Goal: Use online tool/utility: Use online tool/utility

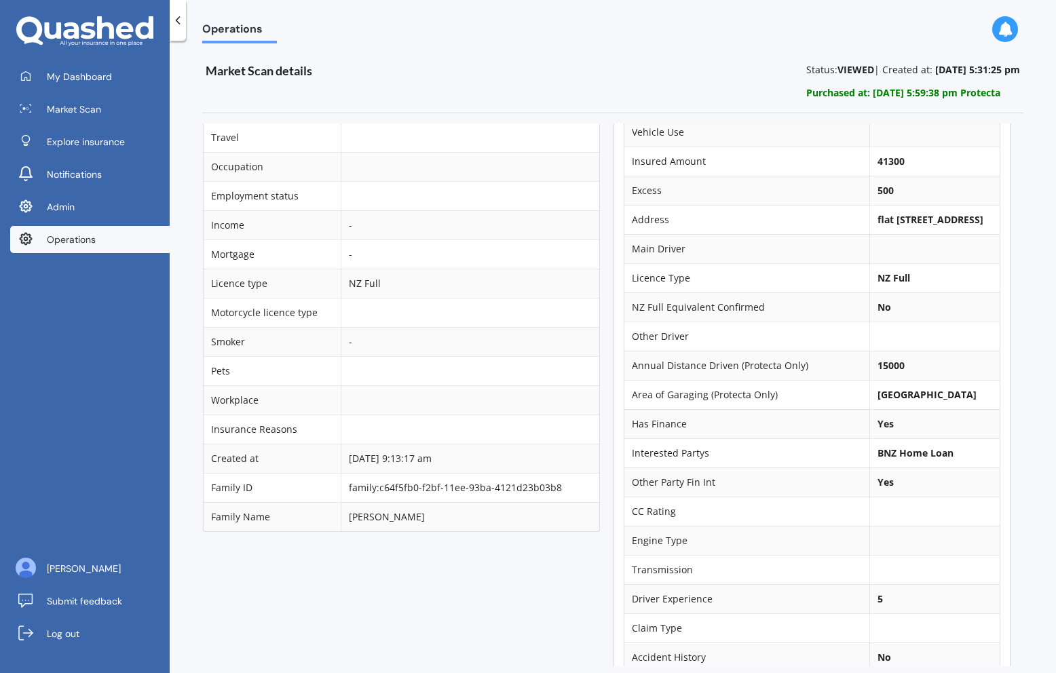
scroll to position [0, 6]
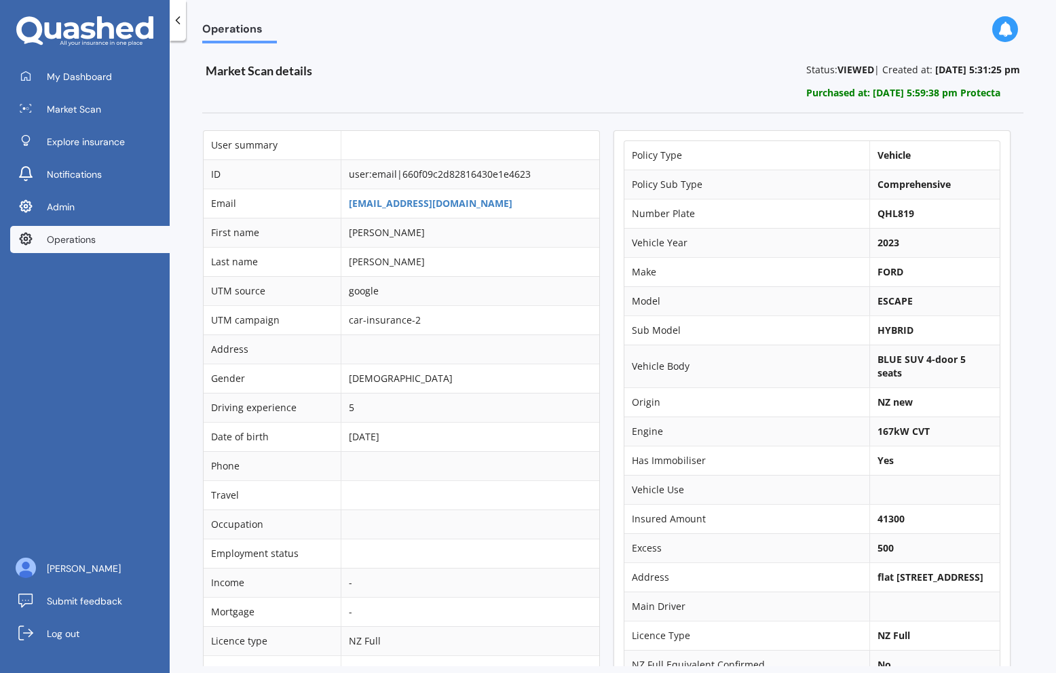
click at [92, 235] on span "Operations" at bounding box center [71, 240] width 49 height 14
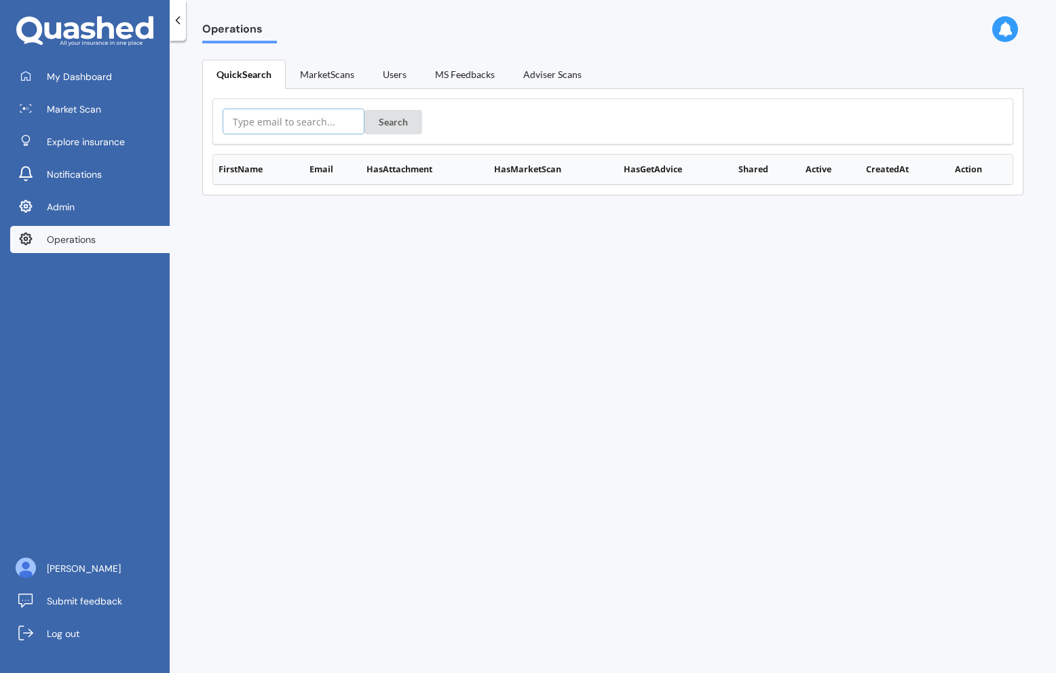
click at [287, 123] on input "text" at bounding box center [294, 122] width 142 height 26
type input "justin+demo@quashed.co.nz"
click at [364, 110] on button "Search" at bounding box center [393, 122] width 58 height 24
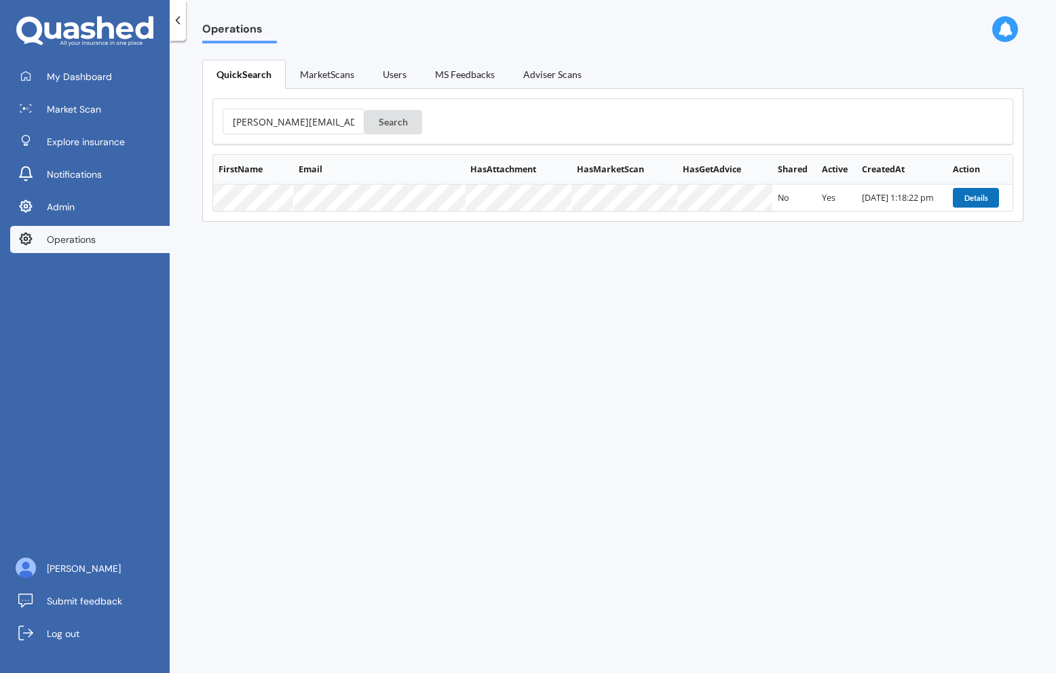
click at [970, 193] on button "Details" at bounding box center [976, 197] width 46 height 19
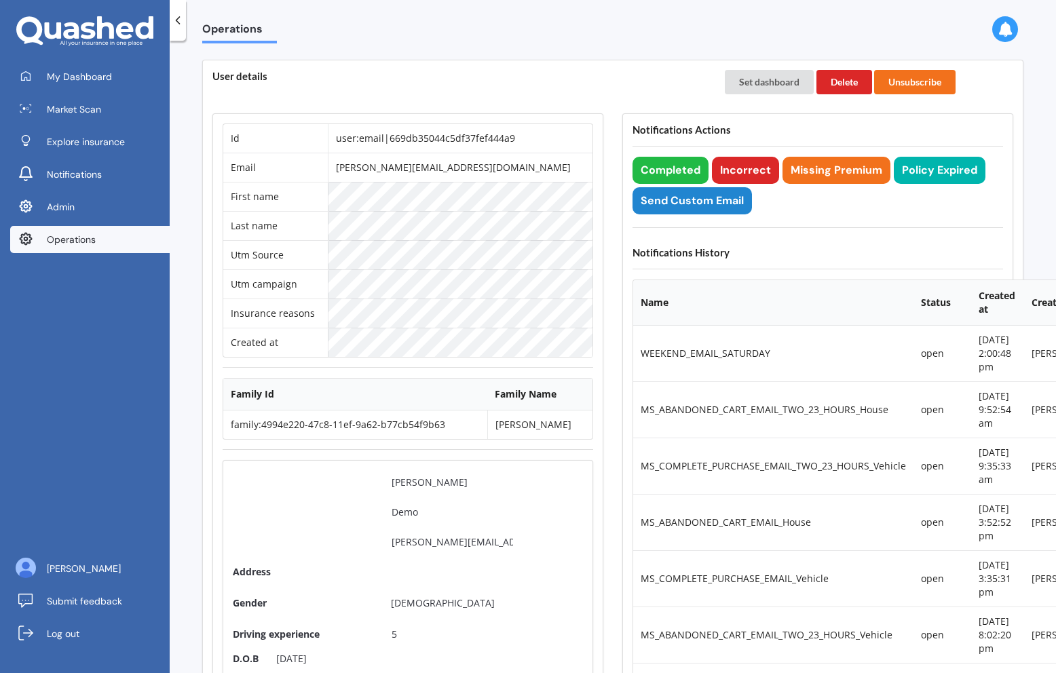
click at [455, 132] on td "user:email|669db35044c5df37fef444a9" at bounding box center [460, 138] width 265 height 28
copy td "user:email|669db35044c5df37fef444a9"
click at [328, 277] on td "Utm campaign" at bounding box center [275, 283] width 104 height 29
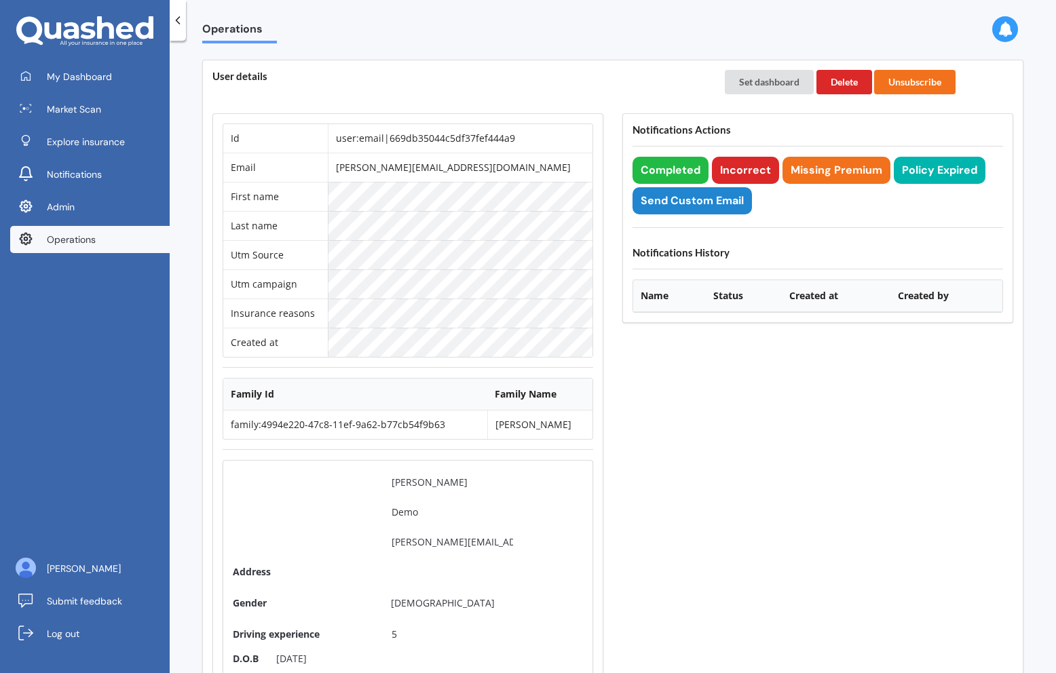
click at [89, 240] on span "Operations" at bounding box center [71, 240] width 49 height 14
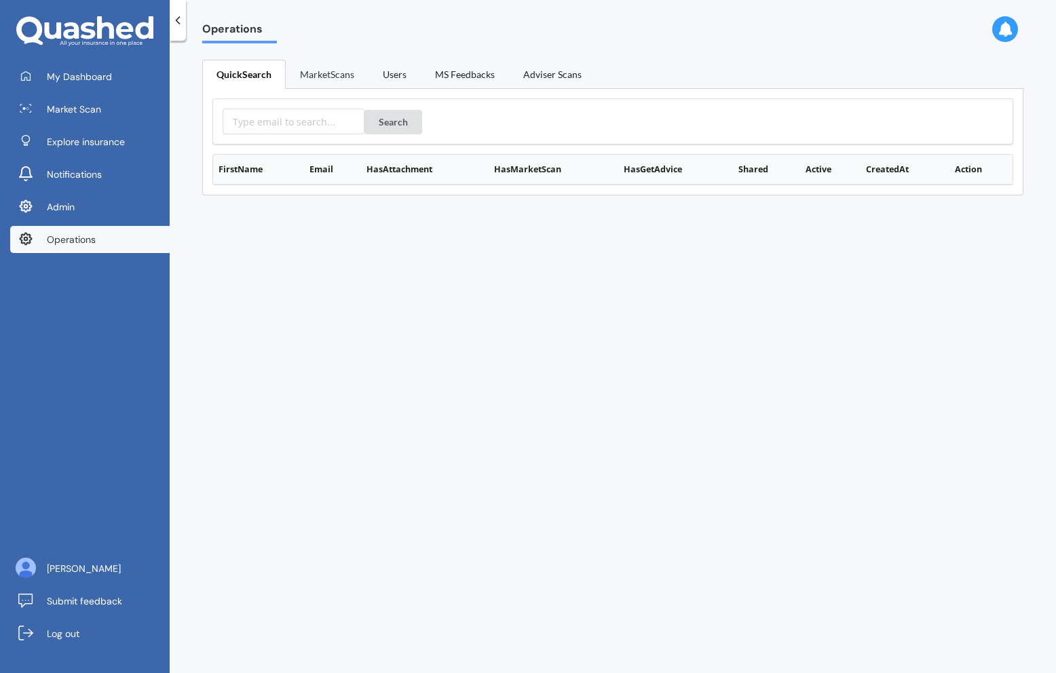
click at [332, 80] on link "MarketScans" at bounding box center [327, 74] width 83 height 28
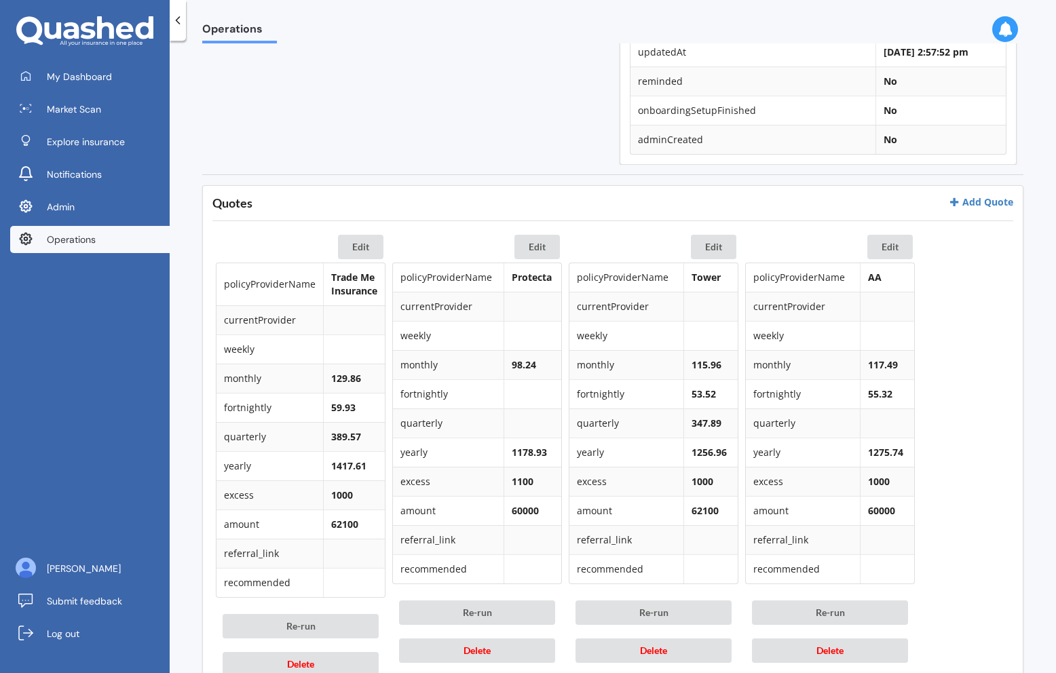
scroll to position [489, 0]
click at [73, 248] on link "Operations" at bounding box center [89, 239] width 159 height 27
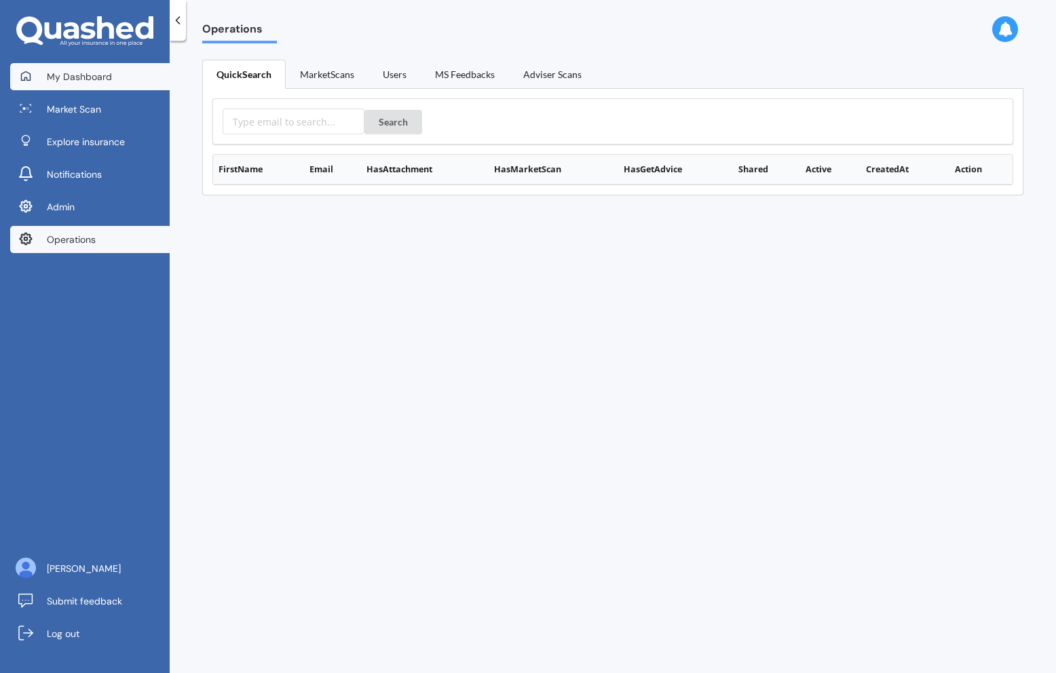
click at [125, 79] on link "My Dashboard" at bounding box center [89, 76] width 159 height 27
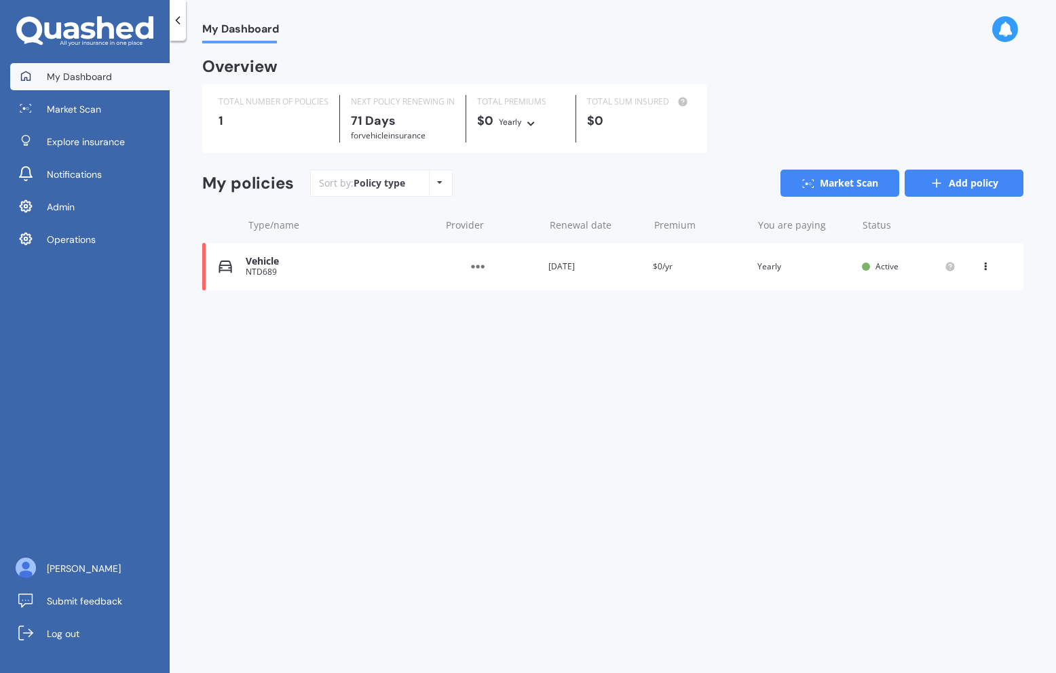
click at [985, 189] on link "Add policy" at bounding box center [963, 183] width 119 height 27
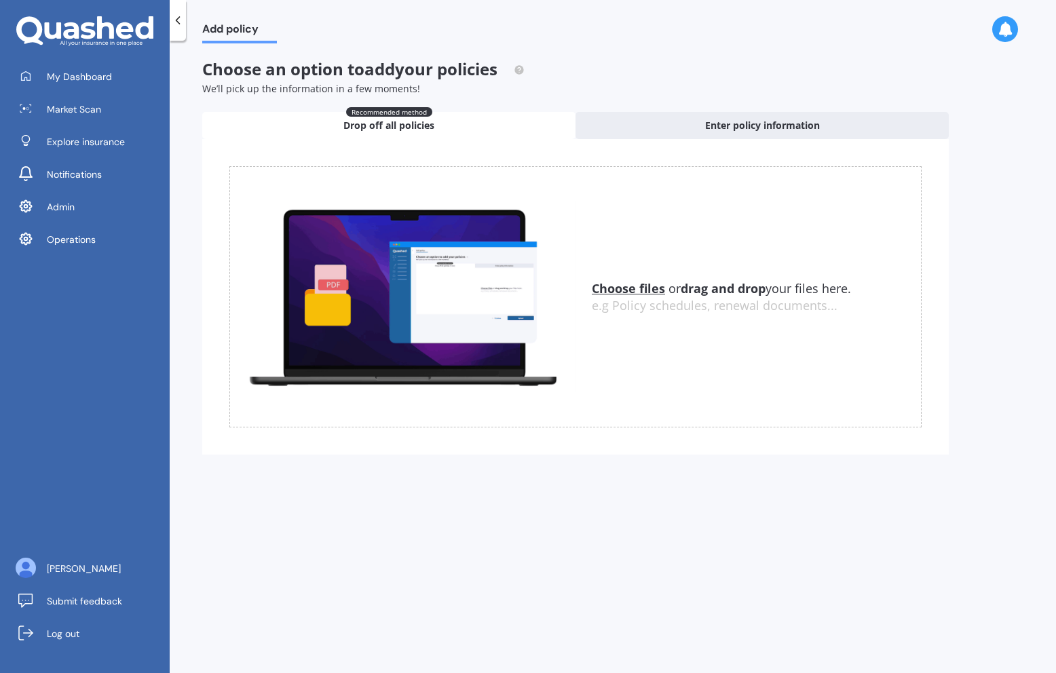
click at [640, 290] on u "Choose files" at bounding box center [628, 288] width 73 height 16
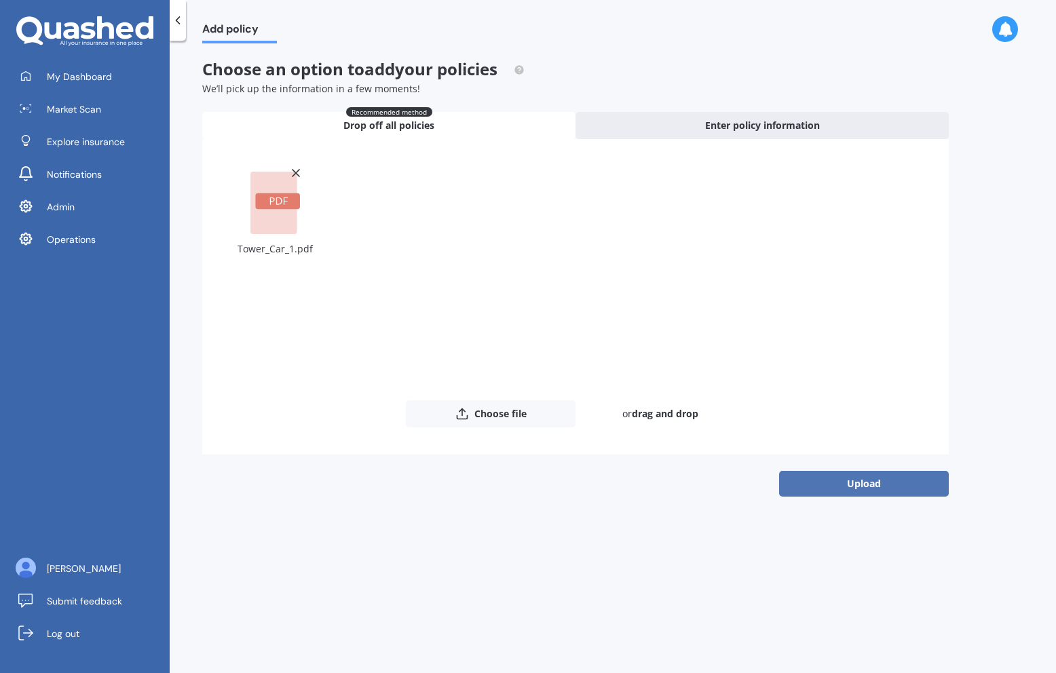
click at [858, 489] on button "Upload" at bounding box center [864, 484] width 170 height 26
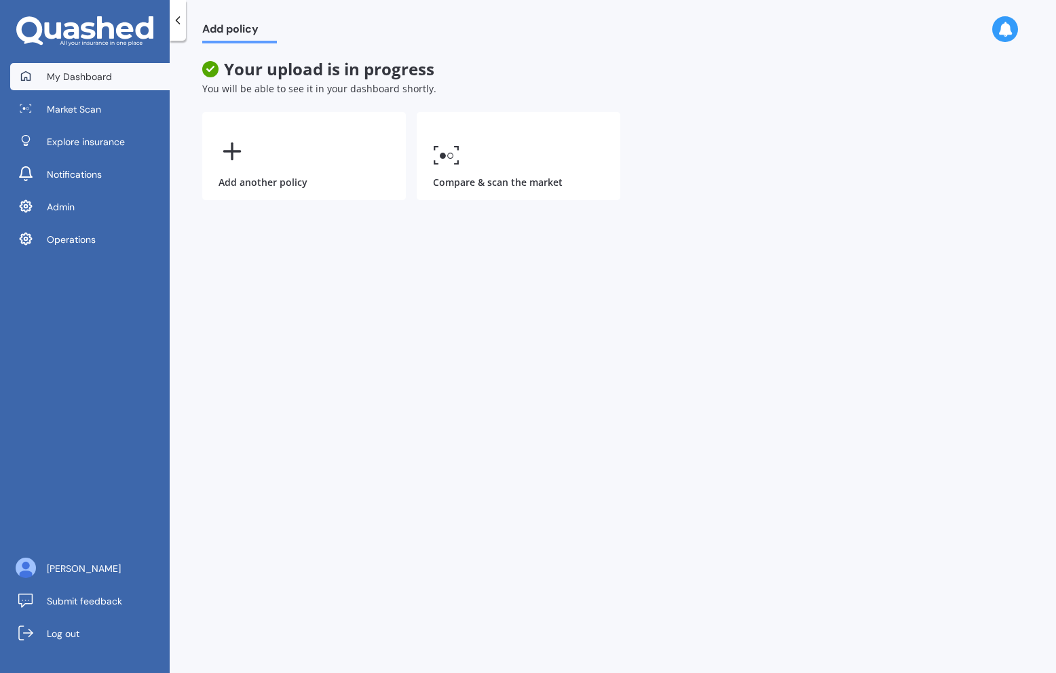
click at [122, 69] on link "My Dashboard" at bounding box center [89, 76] width 159 height 27
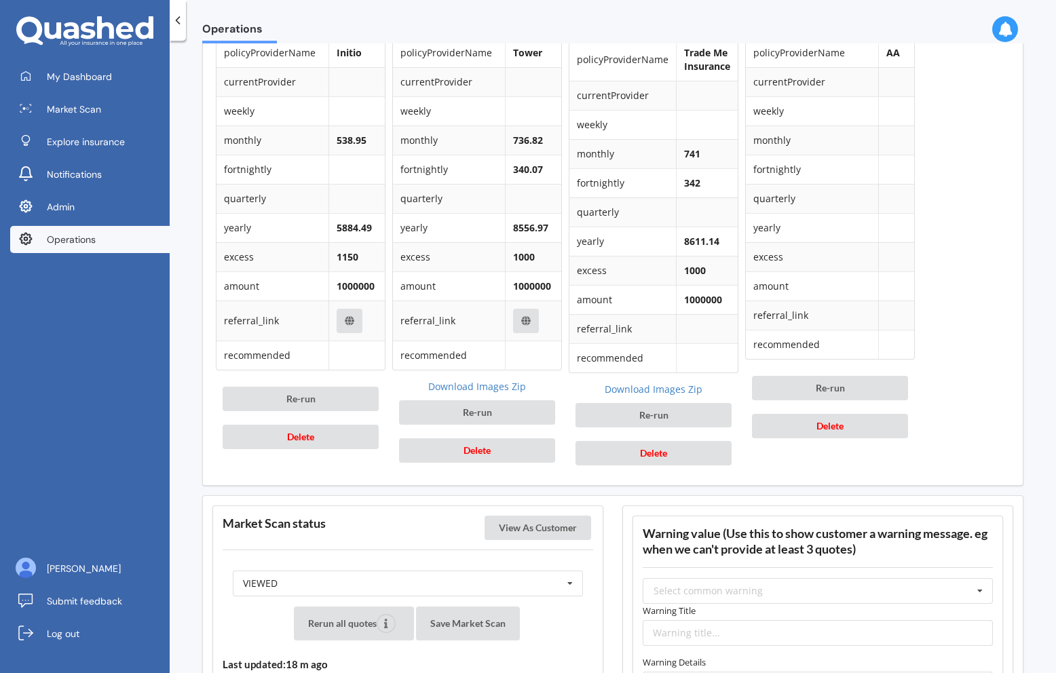
scroll to position [1203, 0]
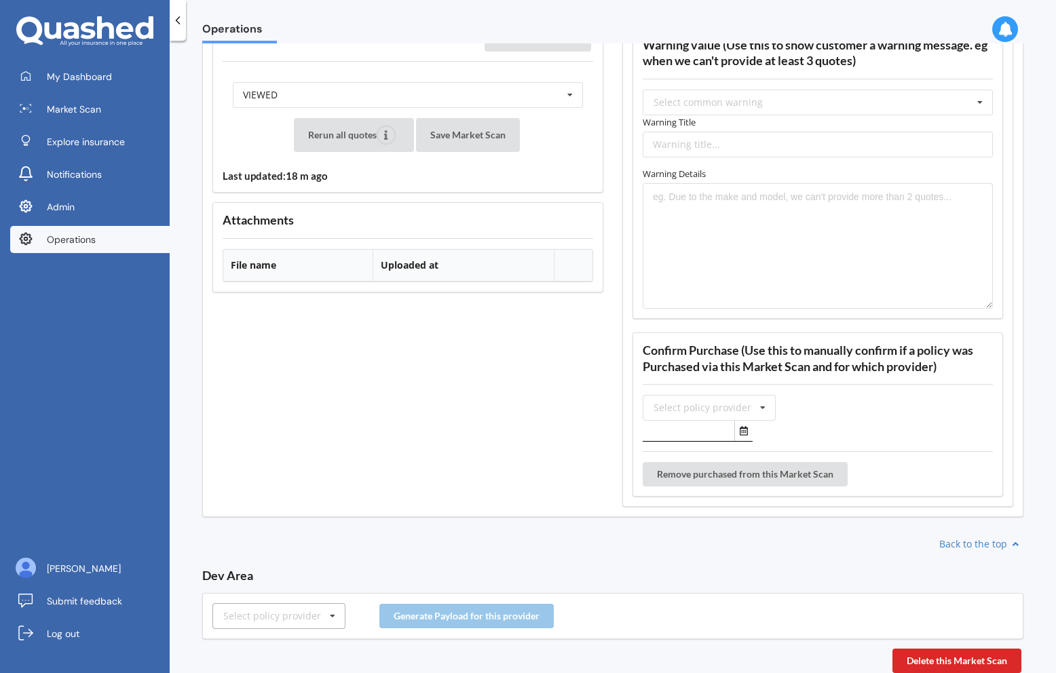
click at [287, 616] on div "Select policy provider" at bounding box center [272, 615] width 98 height 9
click at [294, 545] on div "AMP" at bounding box center [279, 540] width 132 height 25
click at [444, 622] on button "Generate Payload for this provider" at bounding box center [466, 616] width 174 height 24
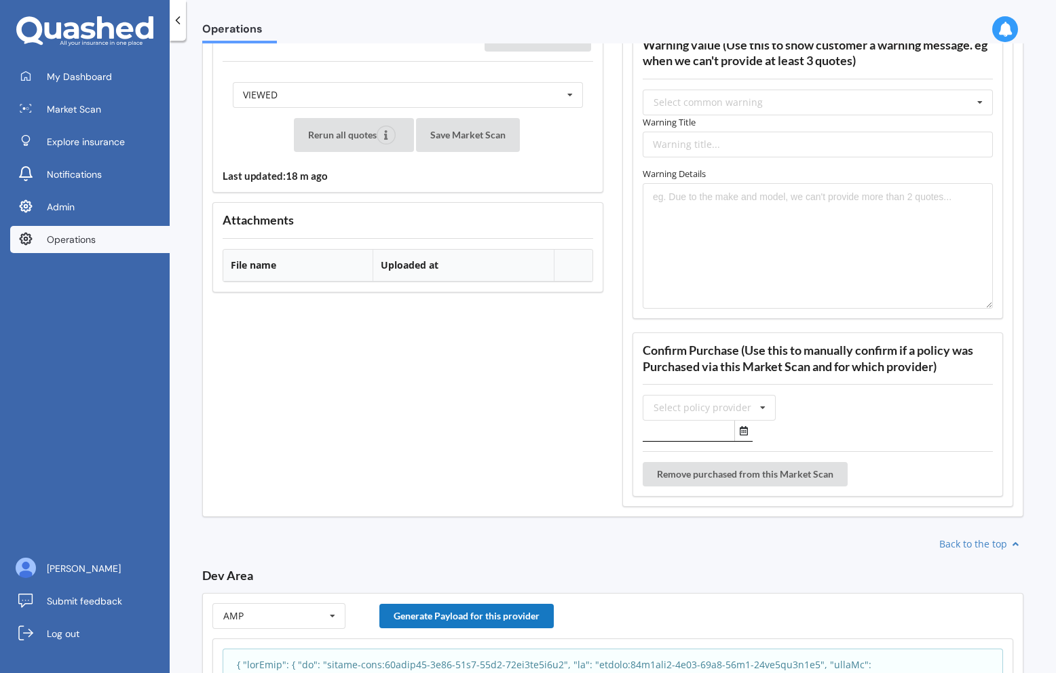
scroll to position [1442, 0]
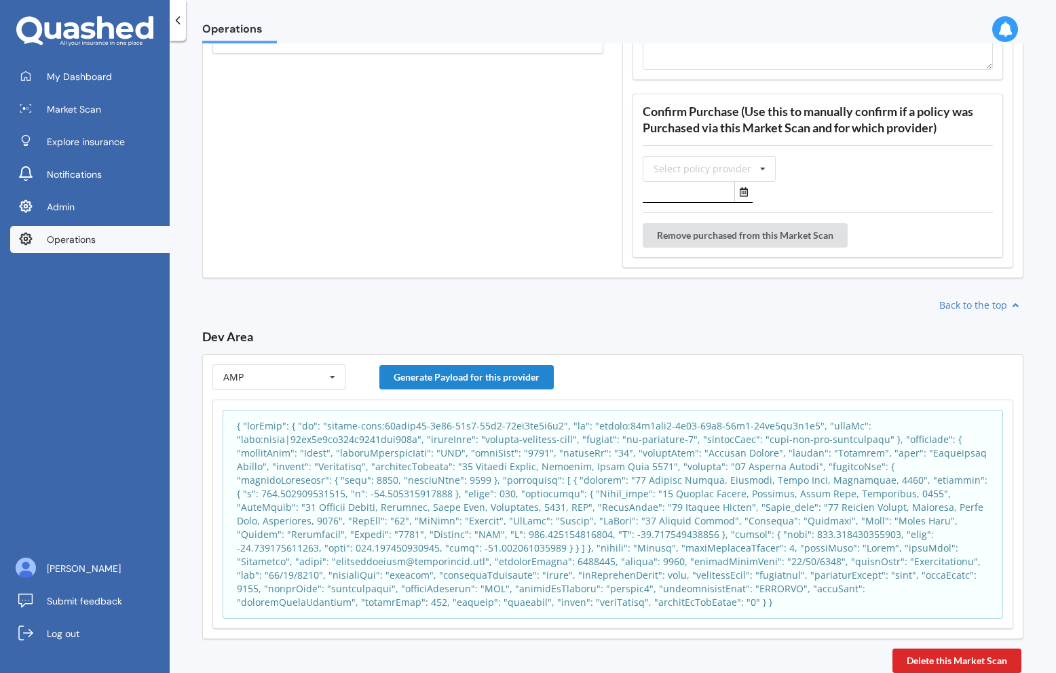
click at [489, 503] on p at bounding box center [613, 514] width 752 height 190
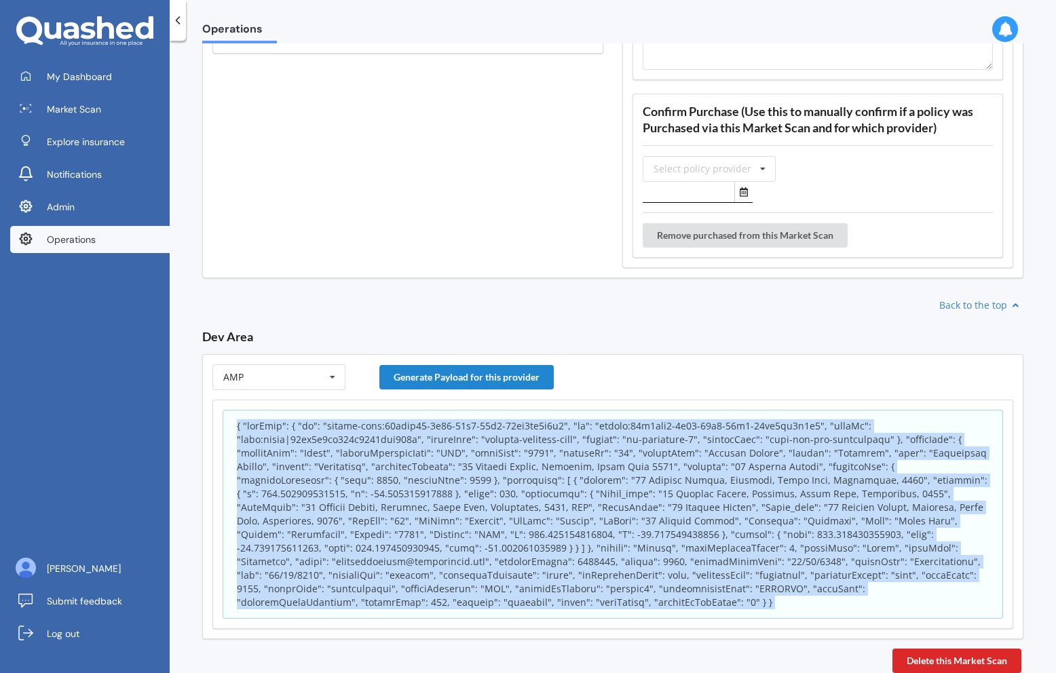
click at [489, 503] on p at bounding box center [613, 514] width 752 height 190
copy p "NZL"
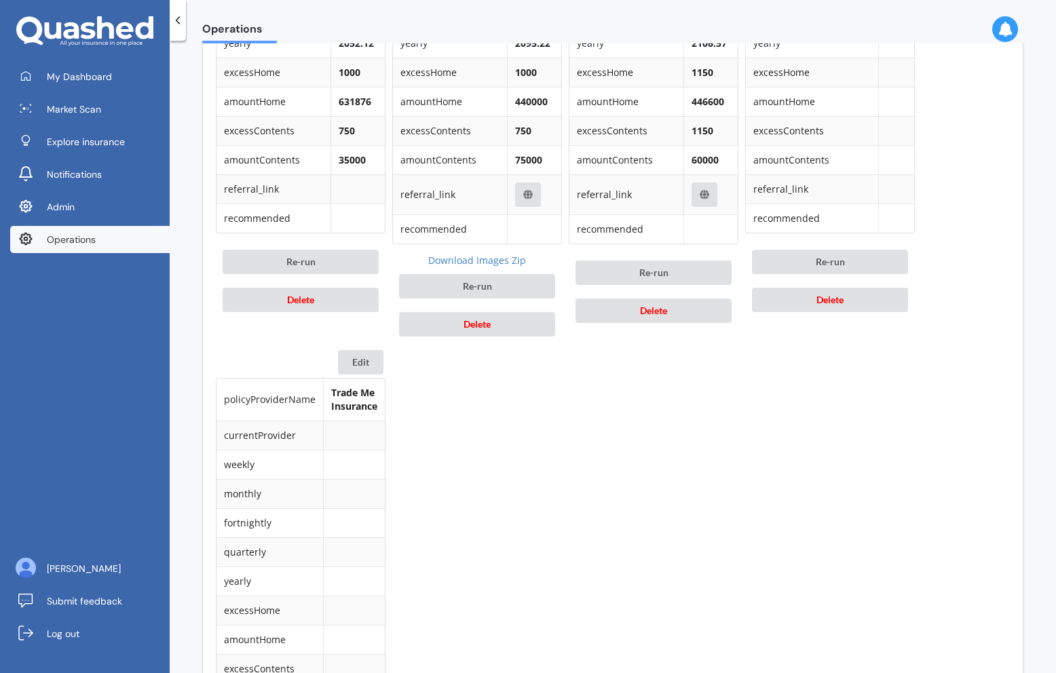
scroll to position [1772, 0]
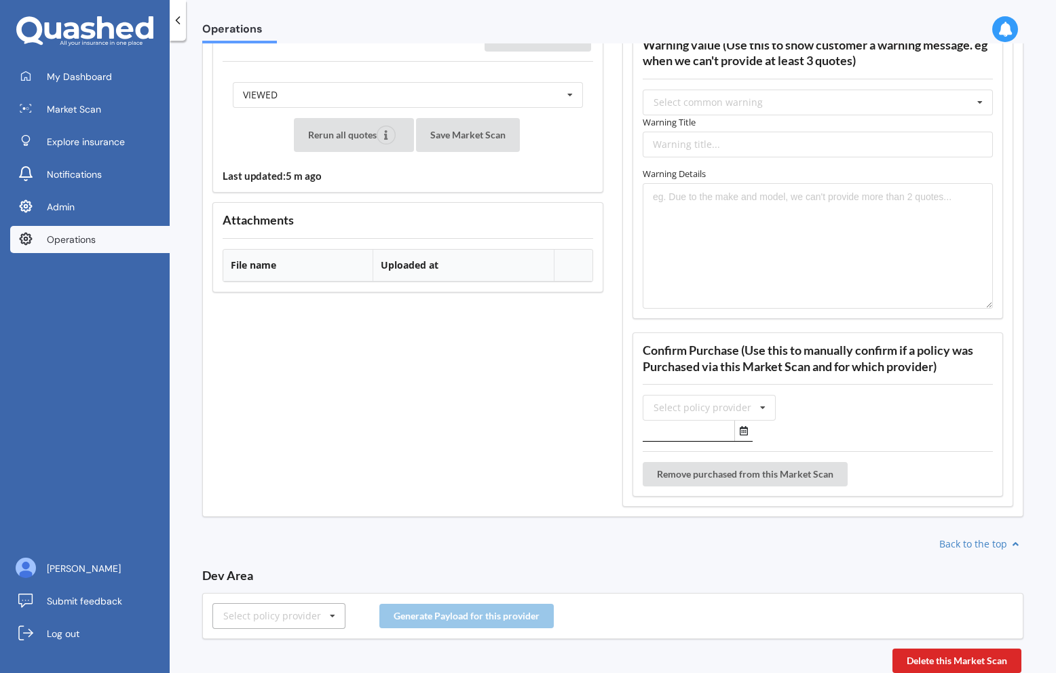
click at [259, 618] on div "Select policy provider" at bounding box center [272, 615] width 98 height 9
type input "amp"
click at [248, 586] on div "AMP" at bounding box center [279, 591] width 132 height 25
click at [472, 615] on button "Generate Payload for this provider" at bounding box center [466, 616] width 174 height 24
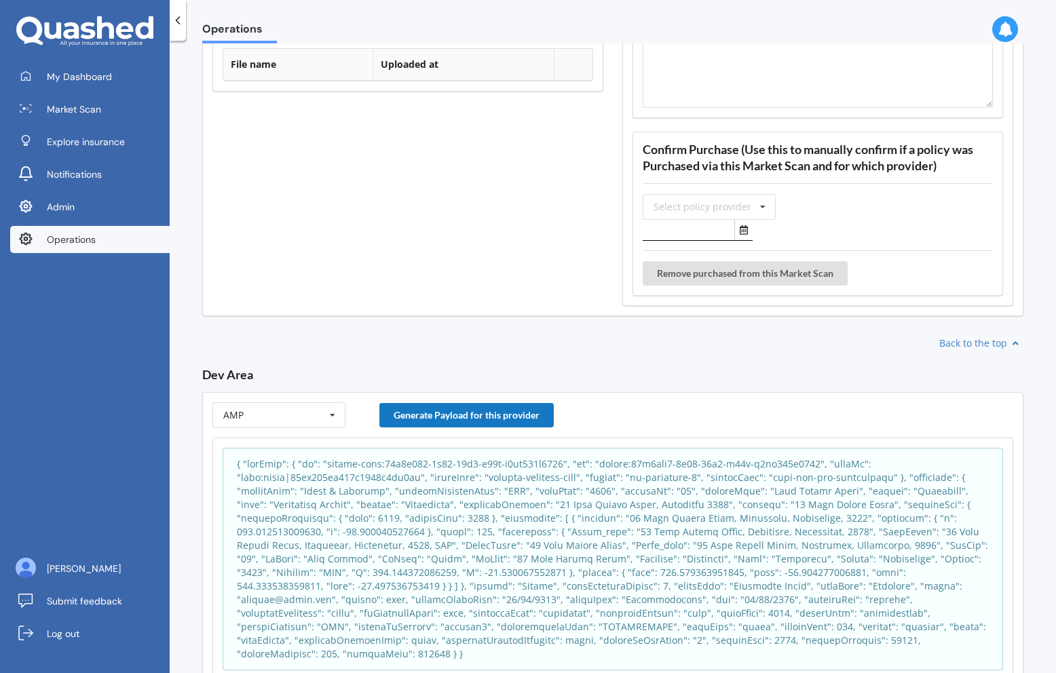
scroll to position [2011, 0]
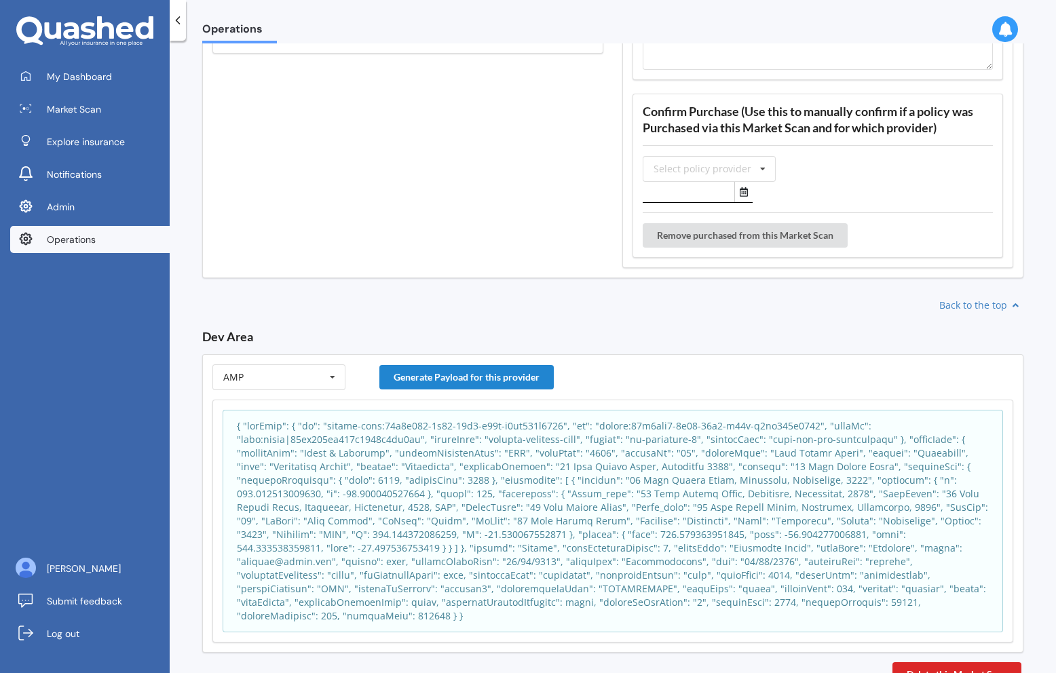
click at [493, 524] on p at bounding box center [613, 521] width 752 height 204
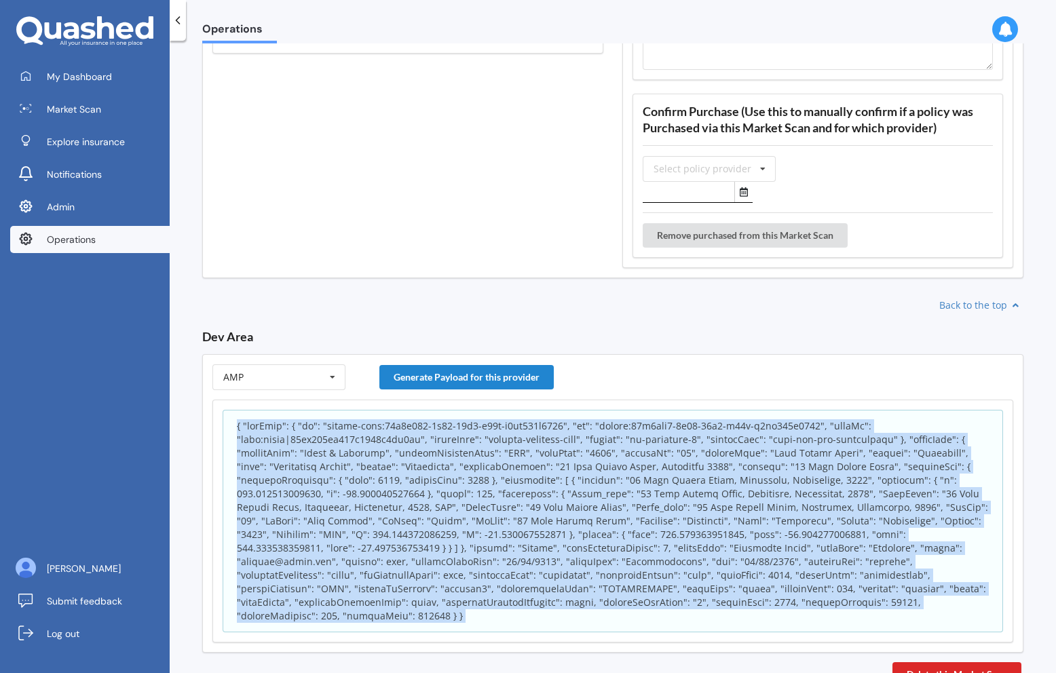
click at [493, 524] on p at bounding box center [613, 521] width 752 height 204
copy body "{ "appInfo": { "id": "policy-scan:83b8f040-9d08-11f0-b82f-b5ff305f9213", "sk": …"
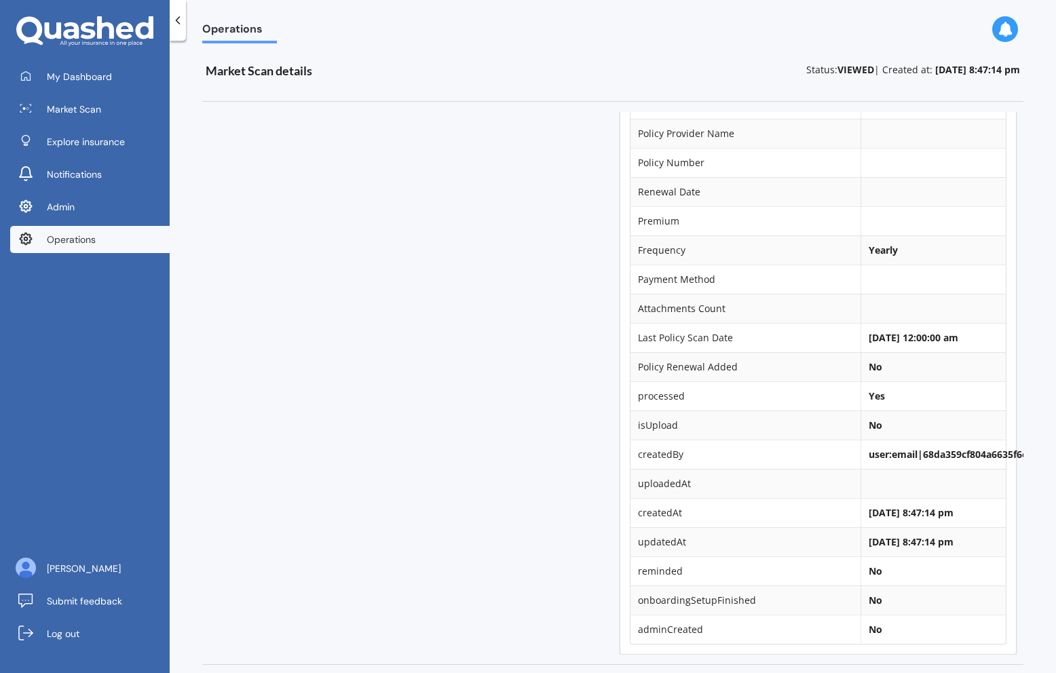
scroll to position [0, 0]
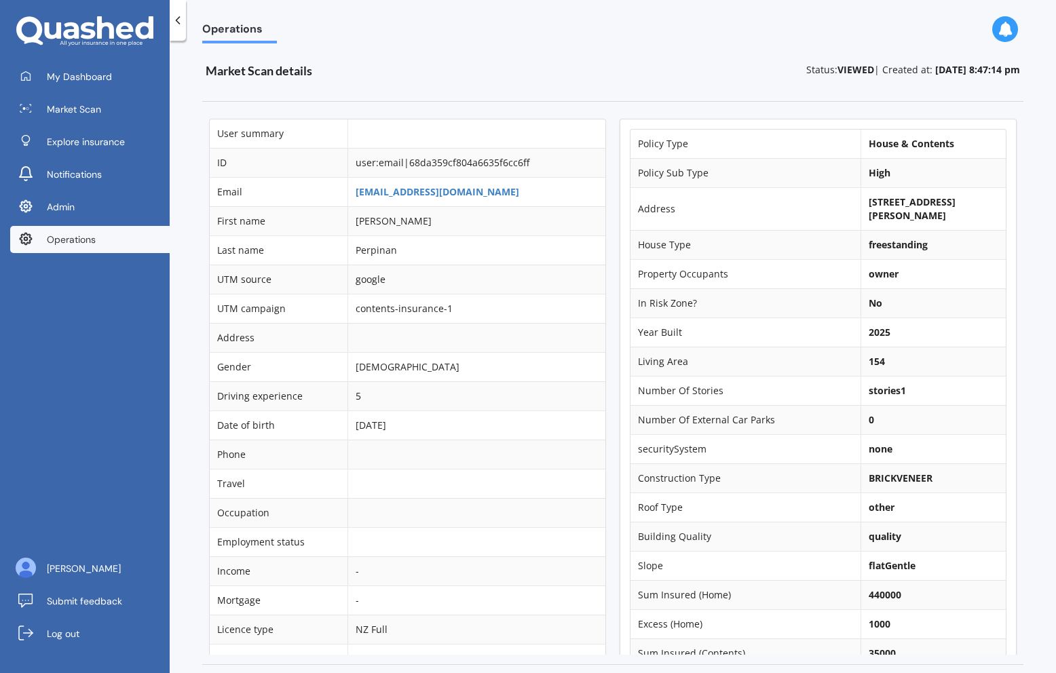
click at [111, 237] on link "Operations" at bounding box center [89, 239] width 159 height 27
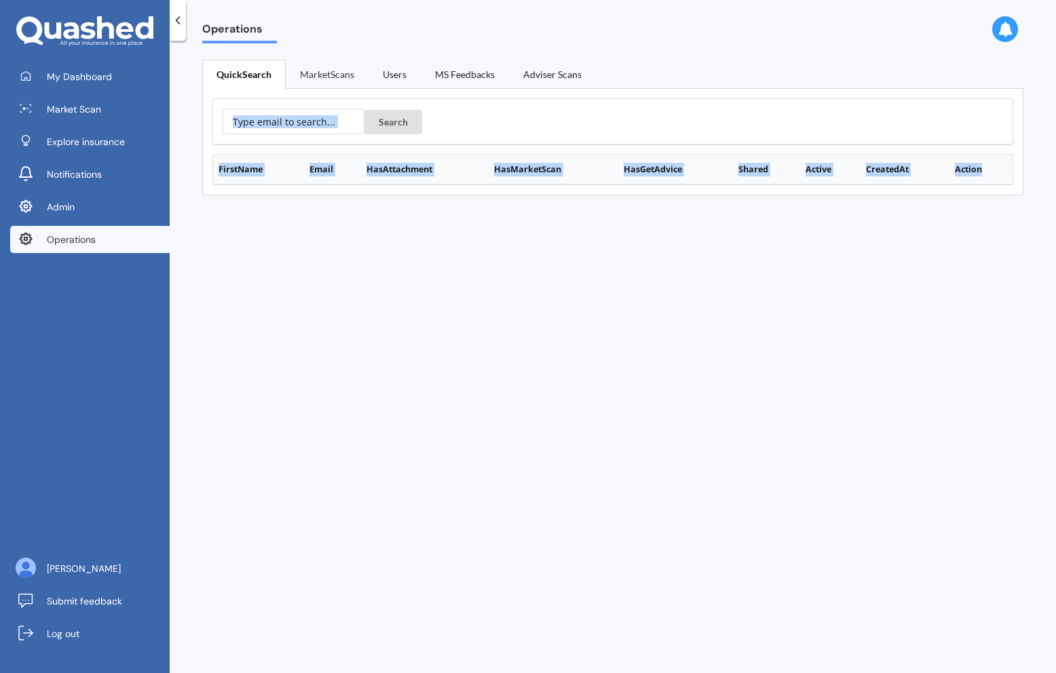
click at [319, 76] on link "MarketScans" at bounding box center [327, 74] width 83 height 28
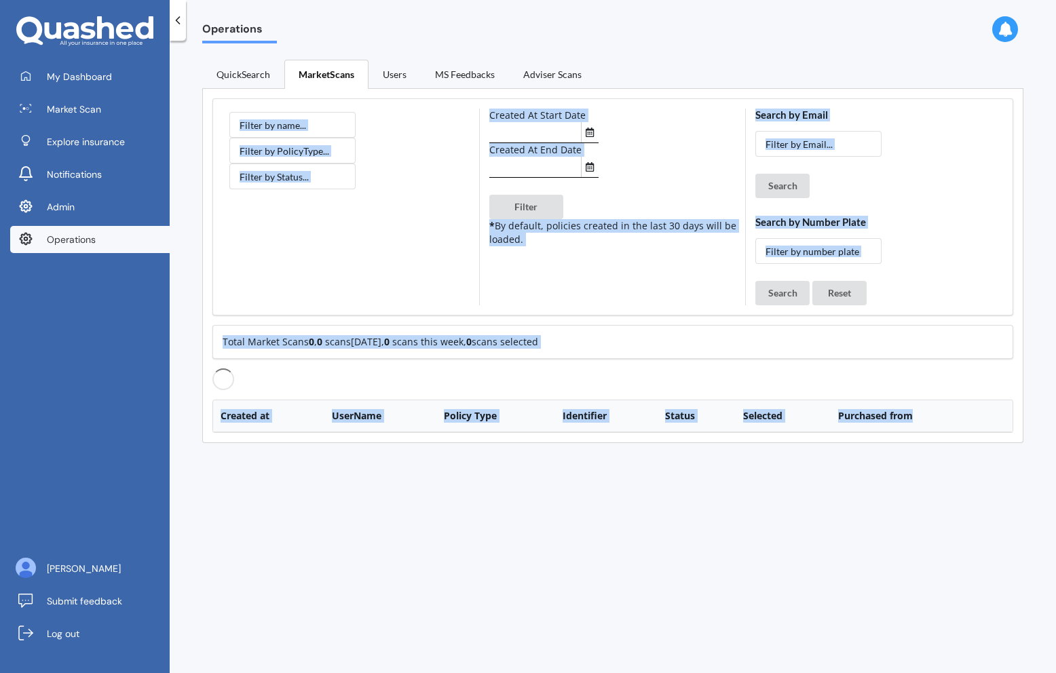
click at [425, 296] on div at bounding box center [346, 207] width 267 height 197
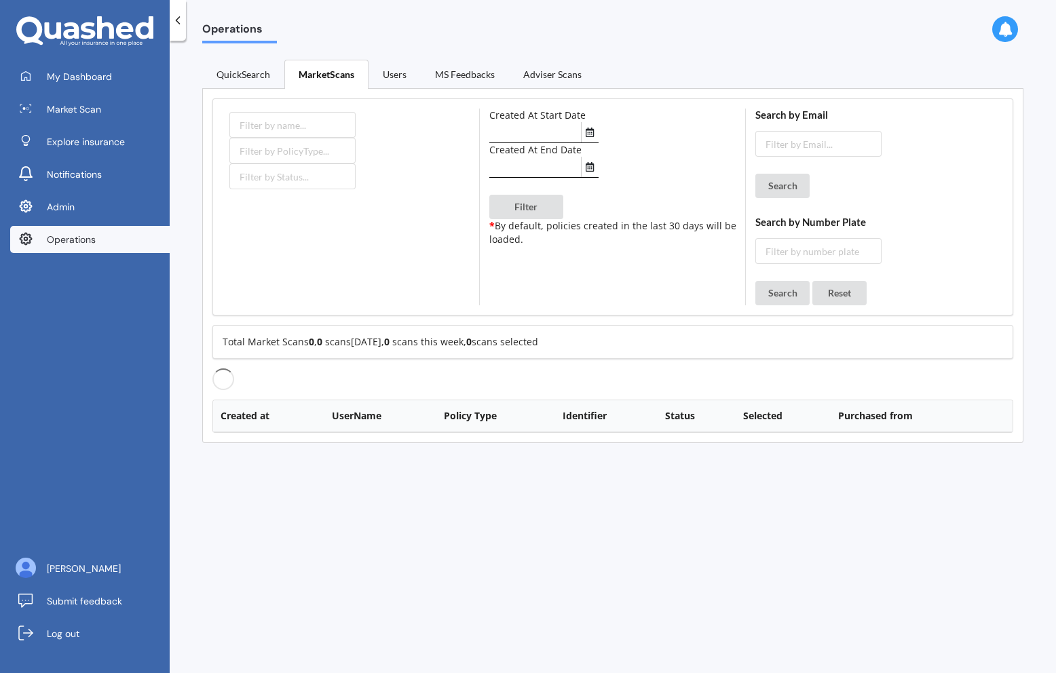
click at [556, 299] on div "Created At Start Date Created At End Date Filter * By default, policies created…" at bounding box center [613, 207] width 267 height 197
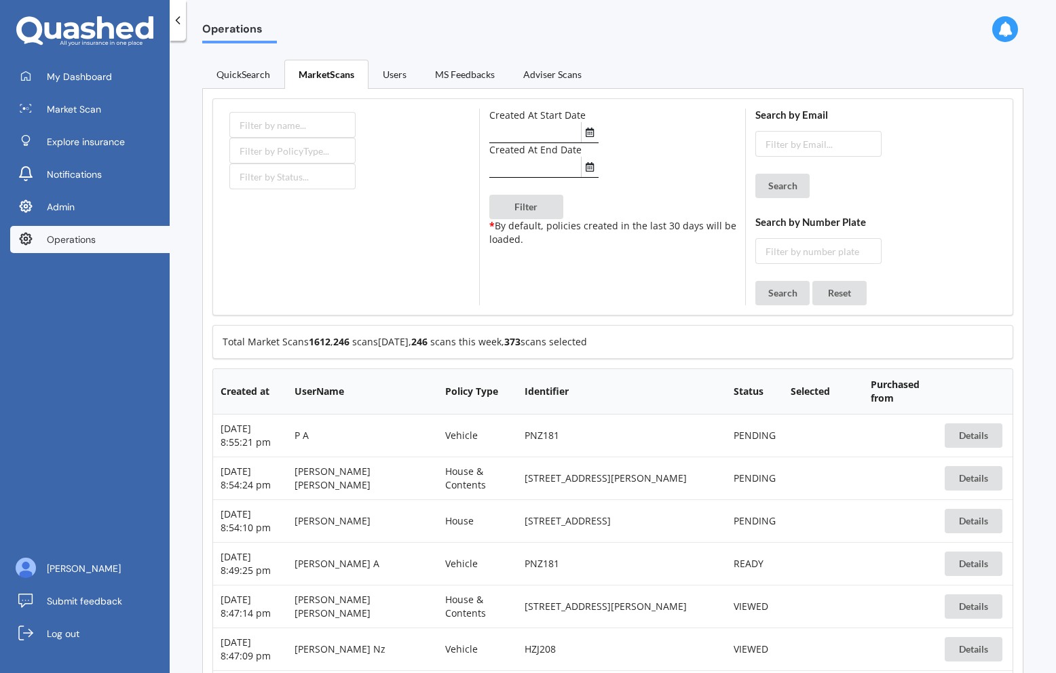
scroll to position [3880, 0]
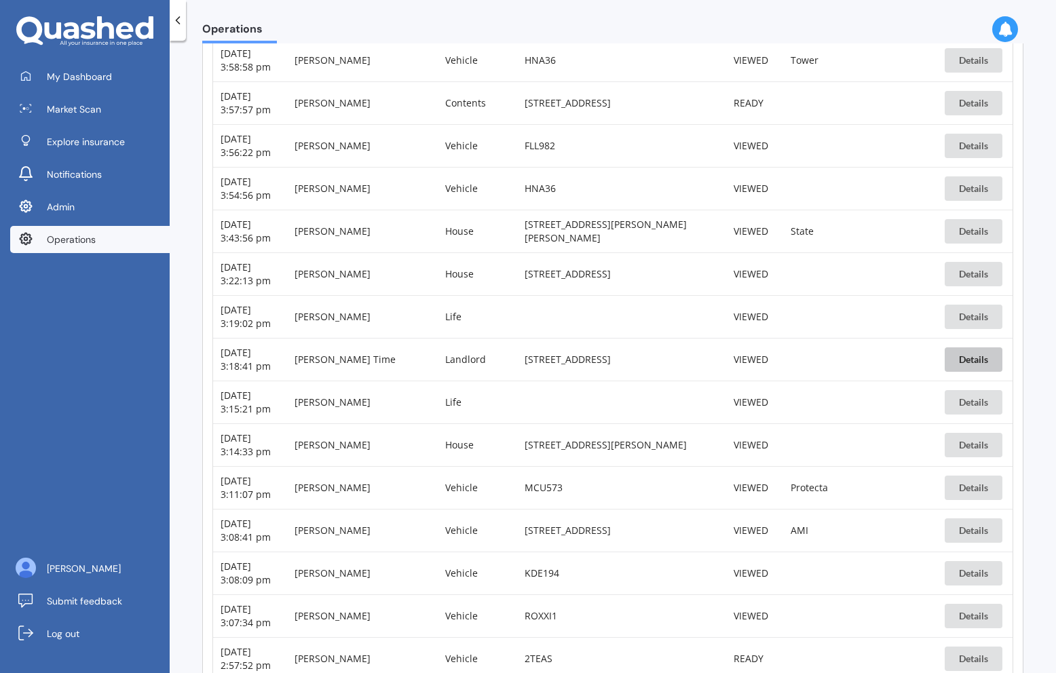
click at [971, 363] on button "Details" at bounding box center [973, 359] width 58 height 24
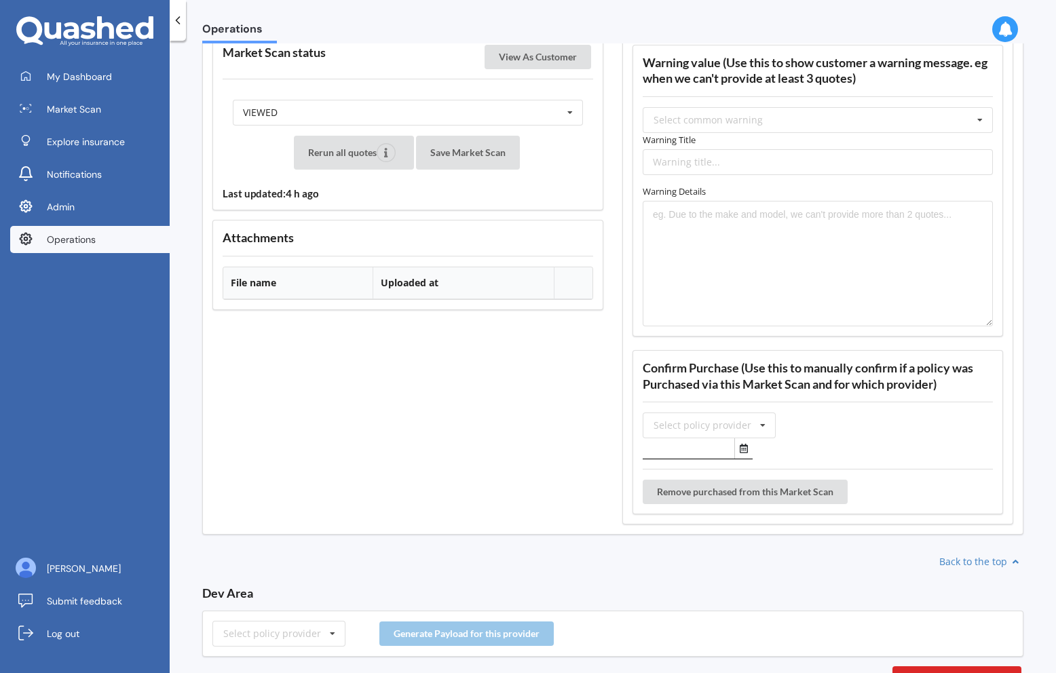
scroll to position [1645, 0]
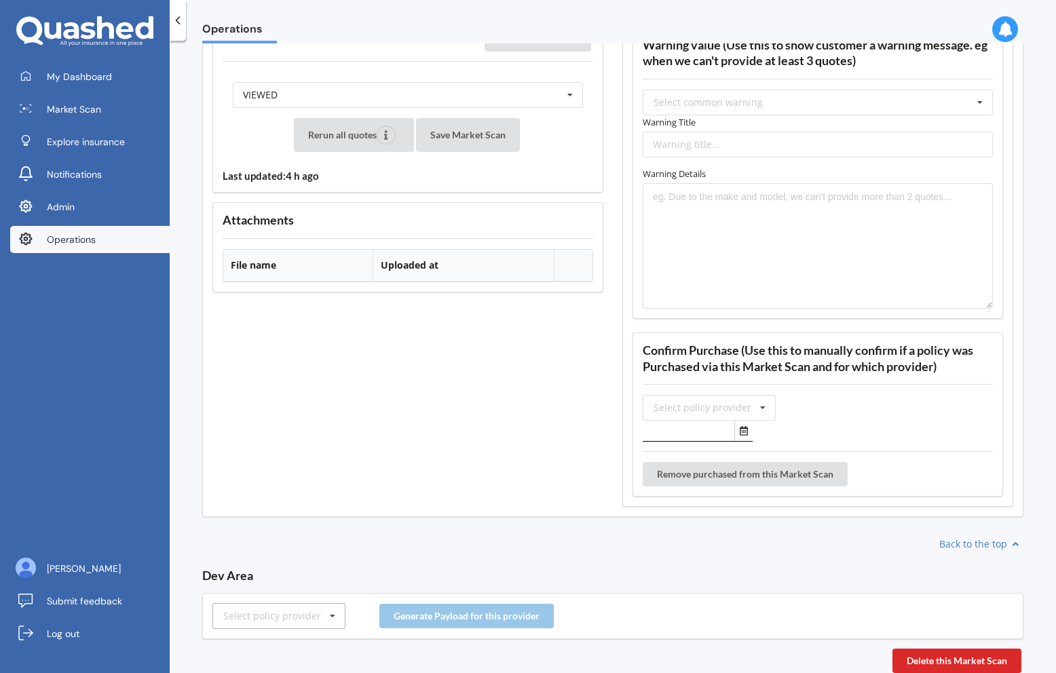
click at [254, 620] on div "Select policy provider" at bounding box center [272, 615] width 98 height 9
type input "amp"
click at [252, 585] on div "AMP" at bounding box center [279, 591] width 132 height 25
click at [435, 609] on button "Generate Payload for this provider" at bounding box center [466, 616] width 174 height 24
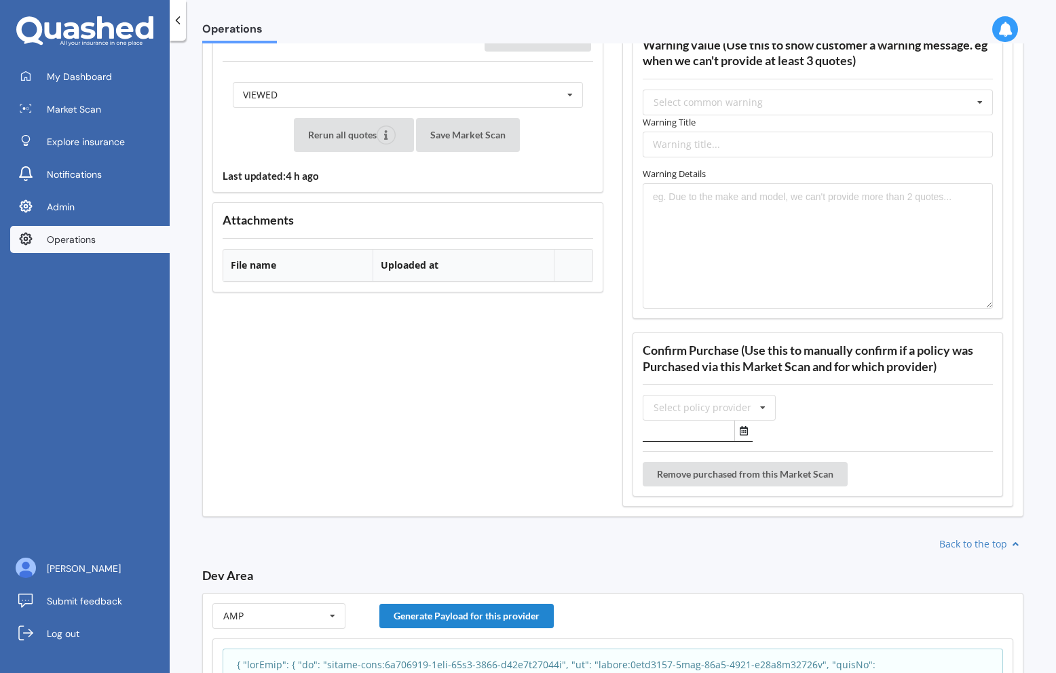
scroll to position [1884, 0]
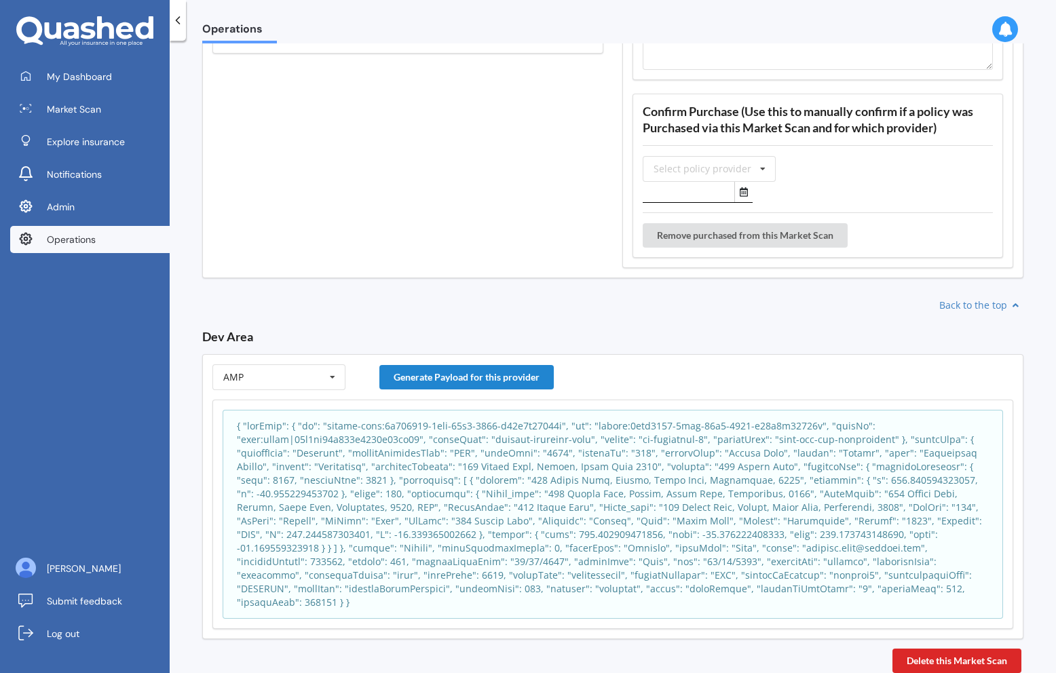
click at [448, 524] on p at bounding box center [613, 514] width 752 height 190
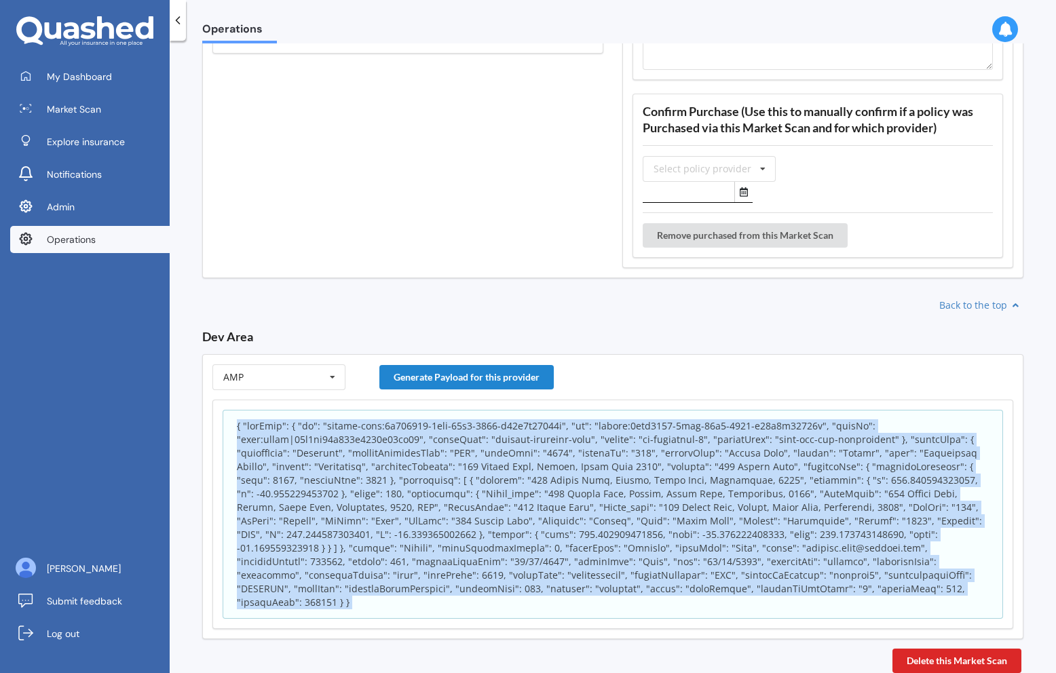
click at [448, 524] on p at bounding box center [613, 514] width 752 height 190
copy body "{ "appInfo": { "id": "policy-scan:9e044950-9cda-11f0-9931-a37f0c52321f", "sk": …"
